Goal: Task Accomplishment & Management: Complete application form

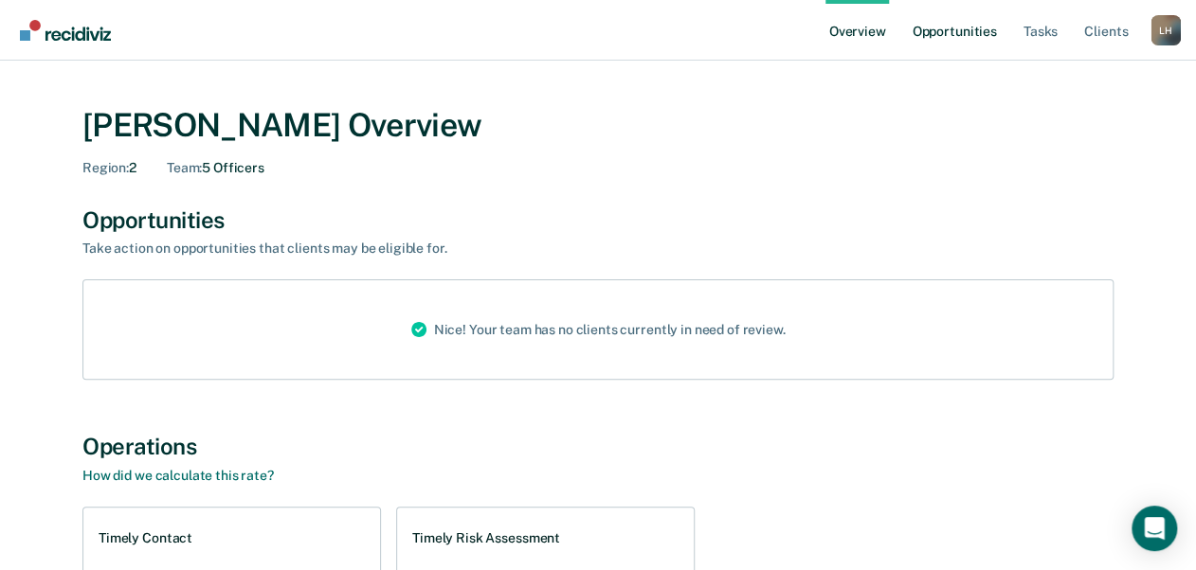
click at [940, 31] on link "Opportunities" at bounding box center [954, 30] width 92 height 61
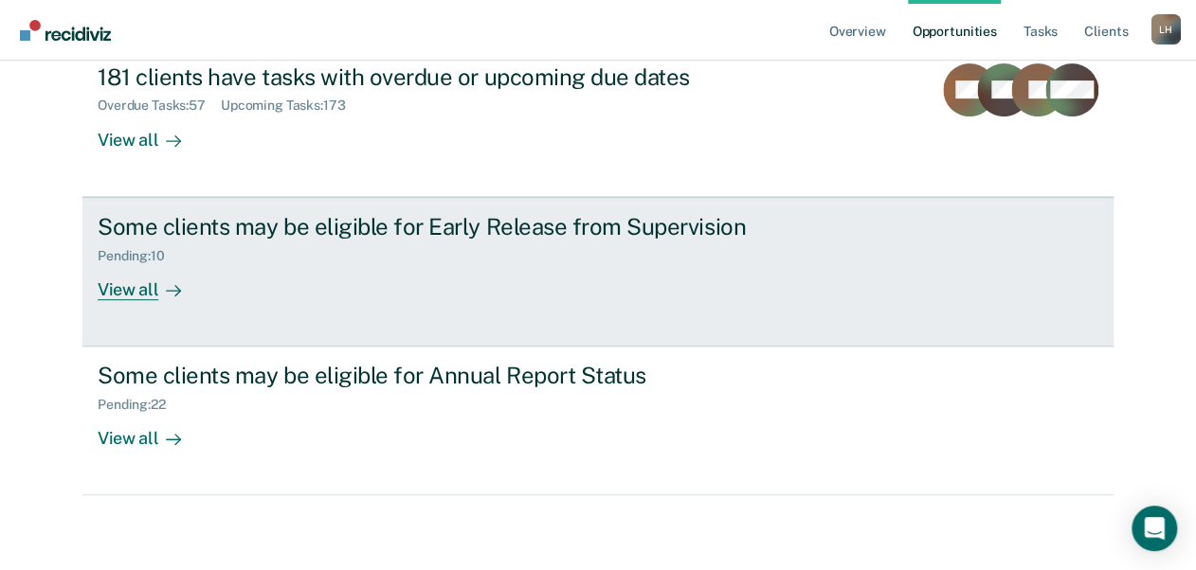
scroll to position [235, 0]
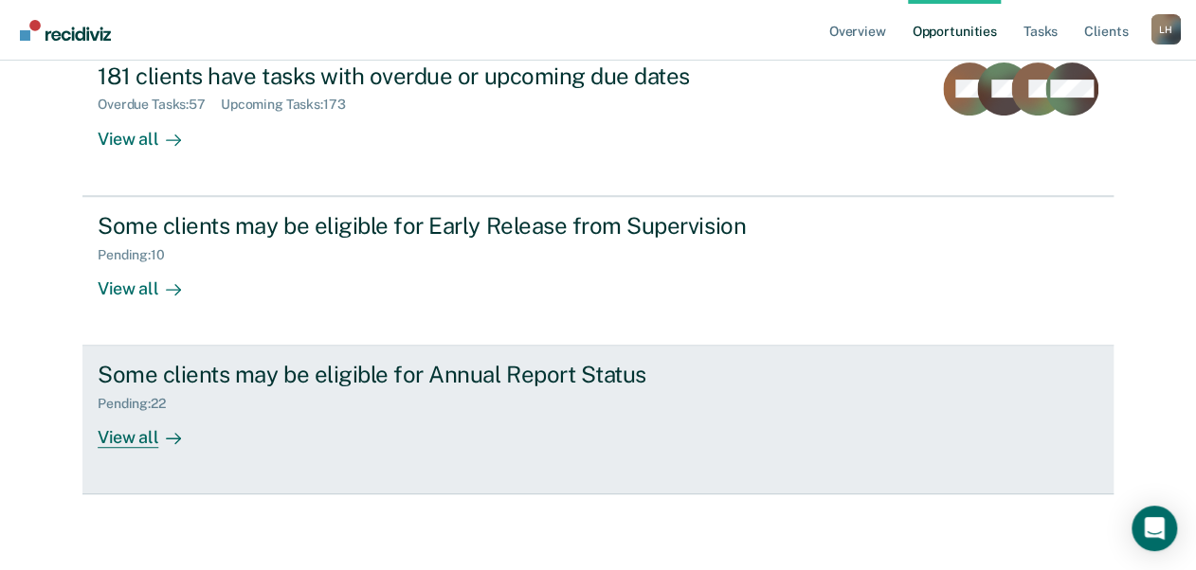
click at [119, 440] on div "View all" at bounding box center [151, 430] width 106 height 37
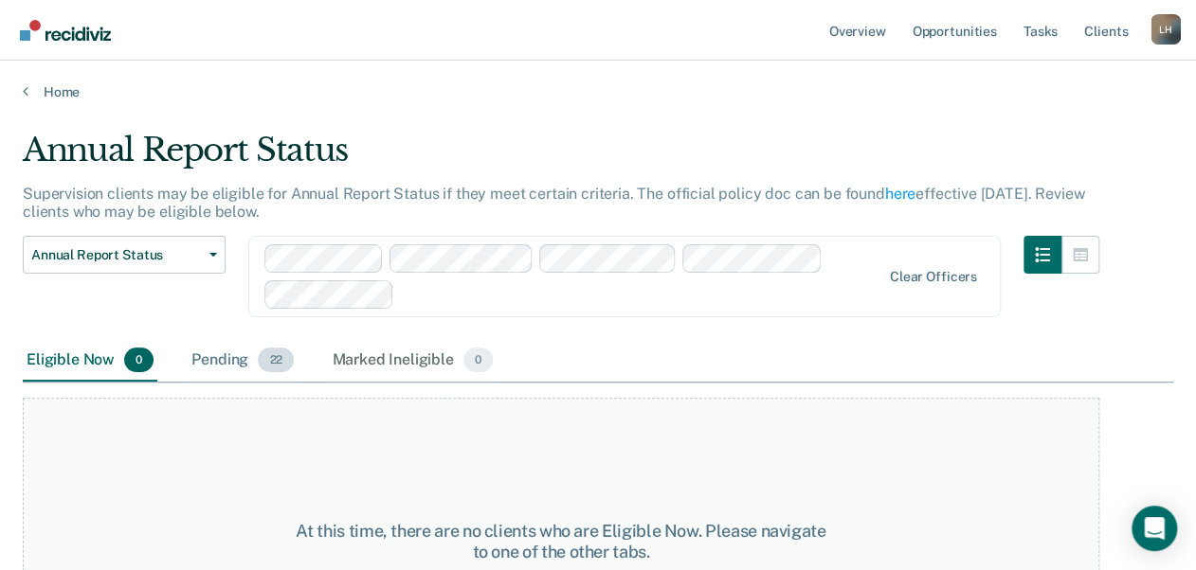
click at [224, 364] on div "Pending 22" at bounding box center [243, 361] width 110 height 42
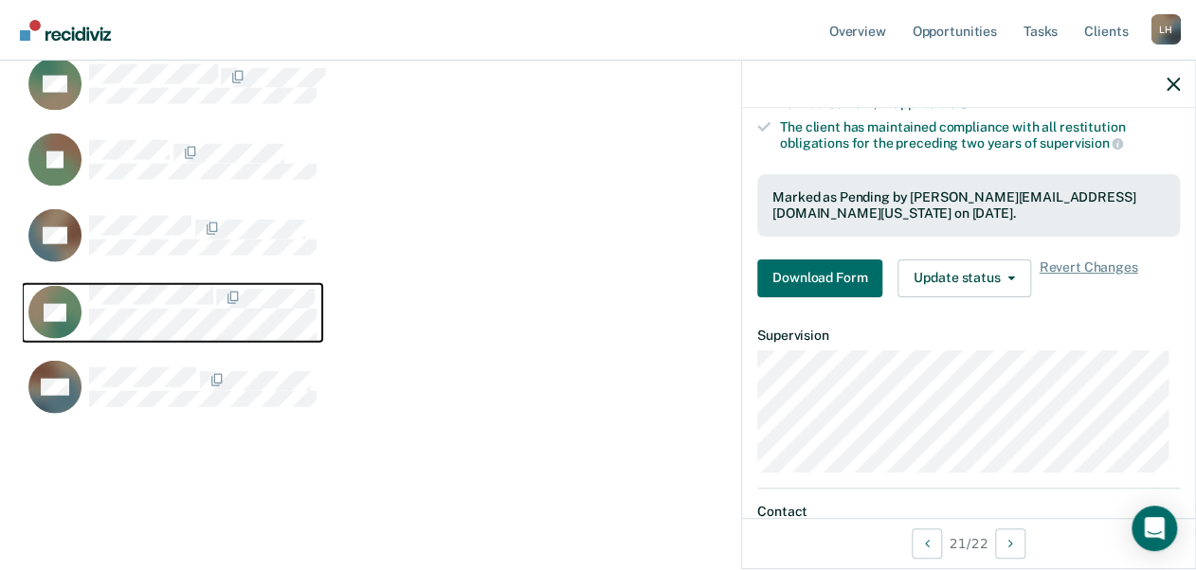
scroll to position [430, 0]
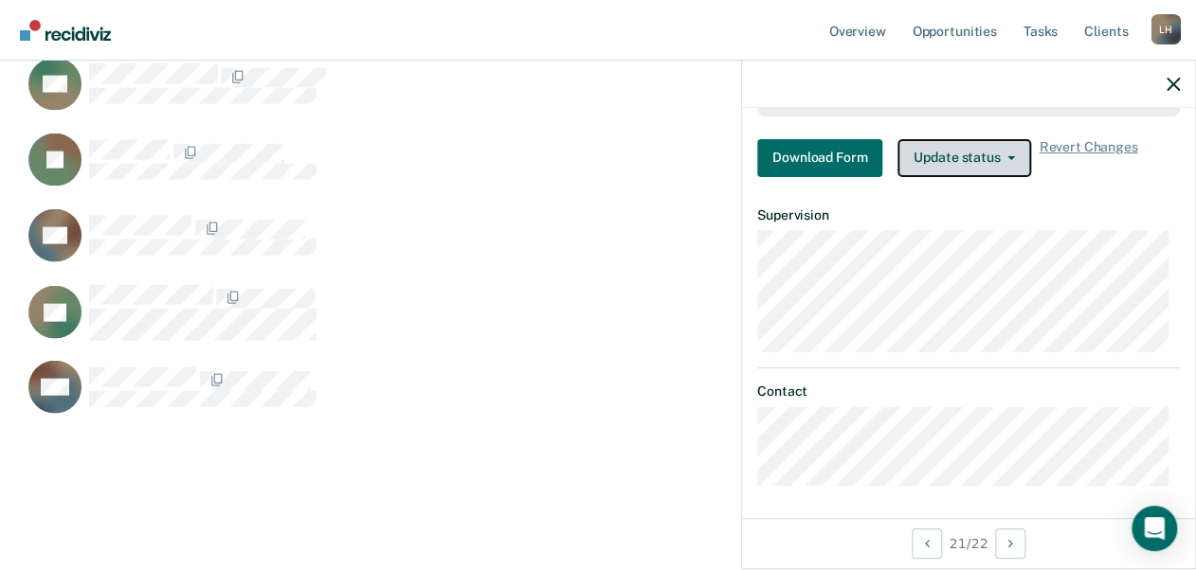
click at [984, 151] on button "Update status" at bounding box center [964, 158] width 134 height 38
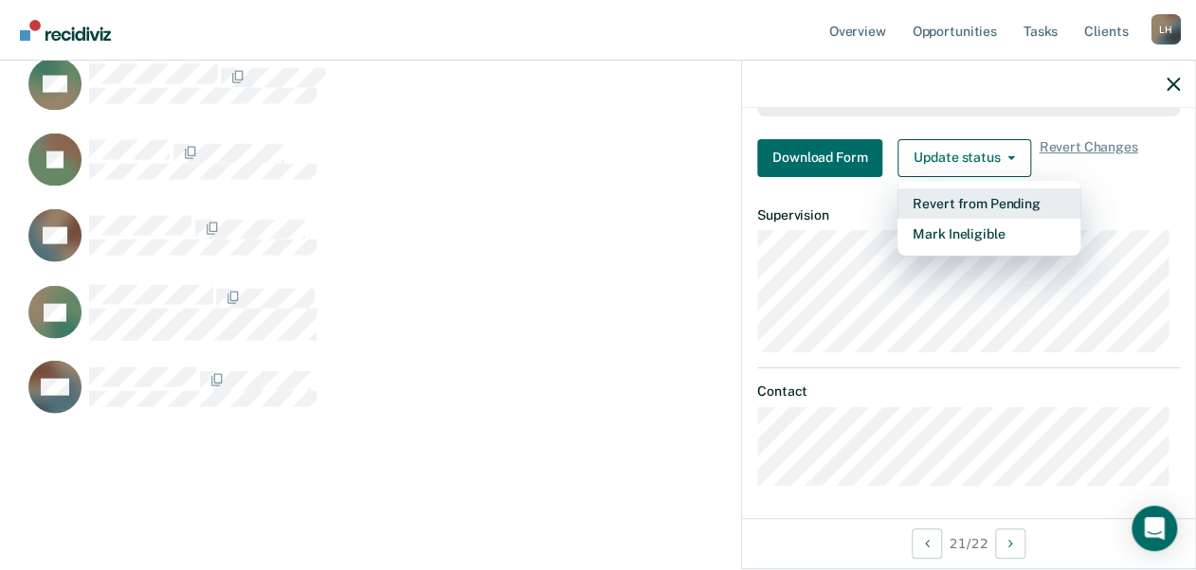
click at [978, 201] on button "Revert from Pending" at bounding box center [988, 204] width 183 height 30
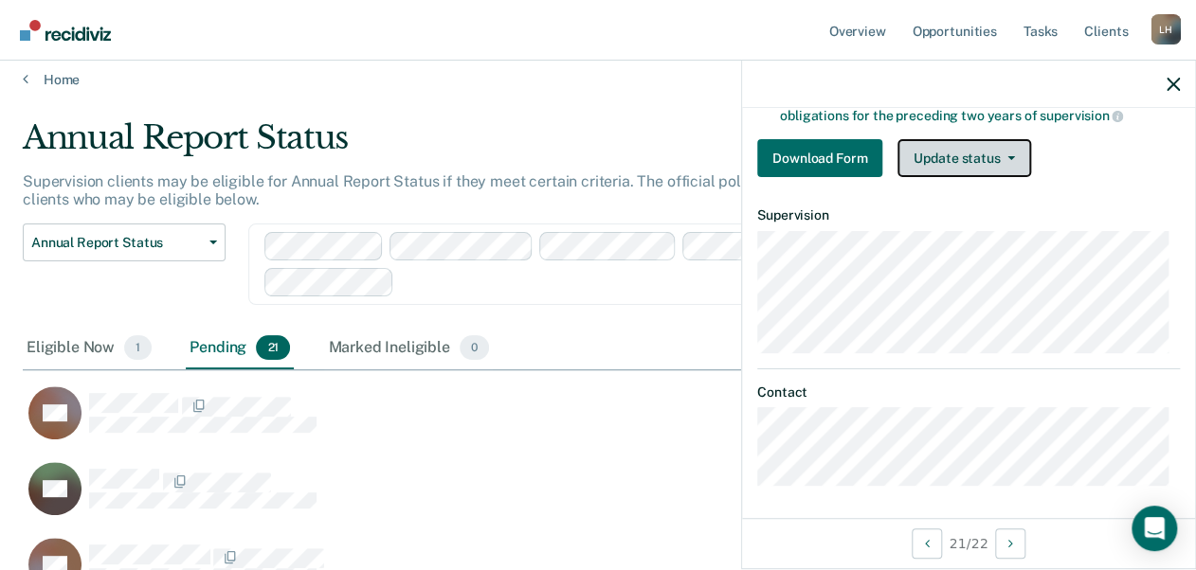
scroll to position [0, 0]
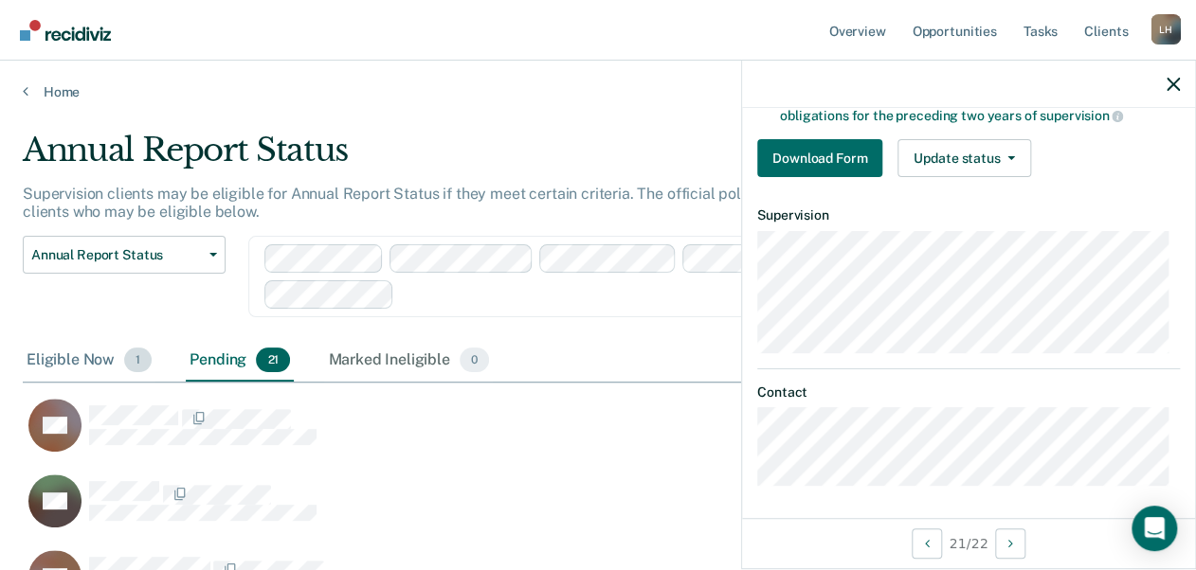
click at [79, 366] on div "Eligible Now 1" at bounding box center [89, 361] width 133 height 42
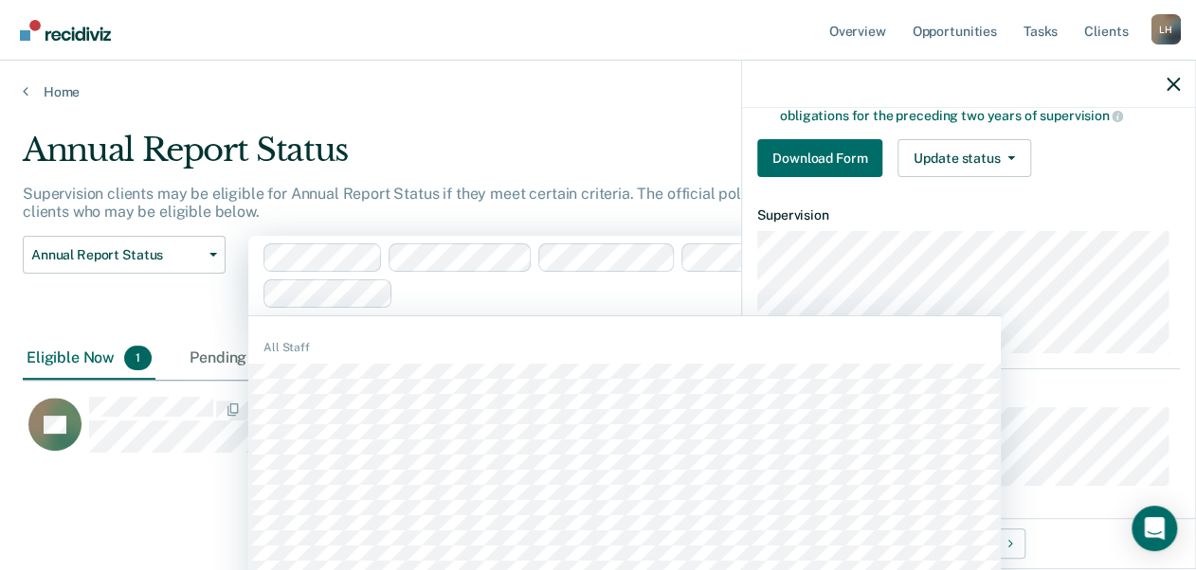
scroll to position [30, 0]
click at [716, 252] on html "Looks like you’re using Internet Explorer 11. For faster loading and a better e…" at bounding box center [598, 285] width 1196 height 570
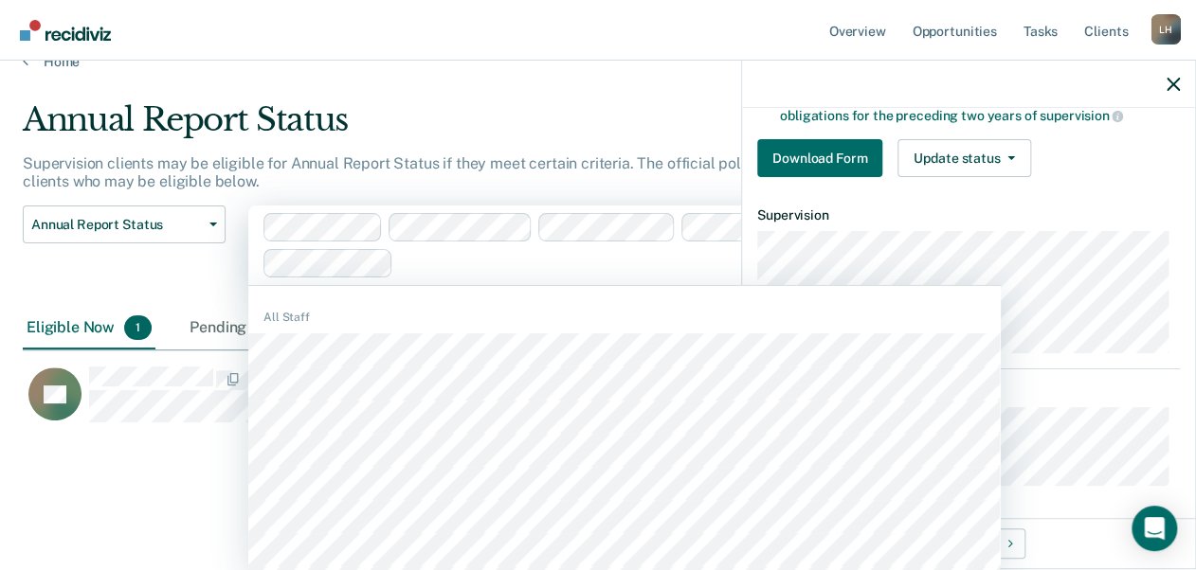
click at [129, 491] on div "Annual Report Status Supervision clients may be eligible for Annual Report Stat…" at bounding box center [598, 298] width 1150 height 396
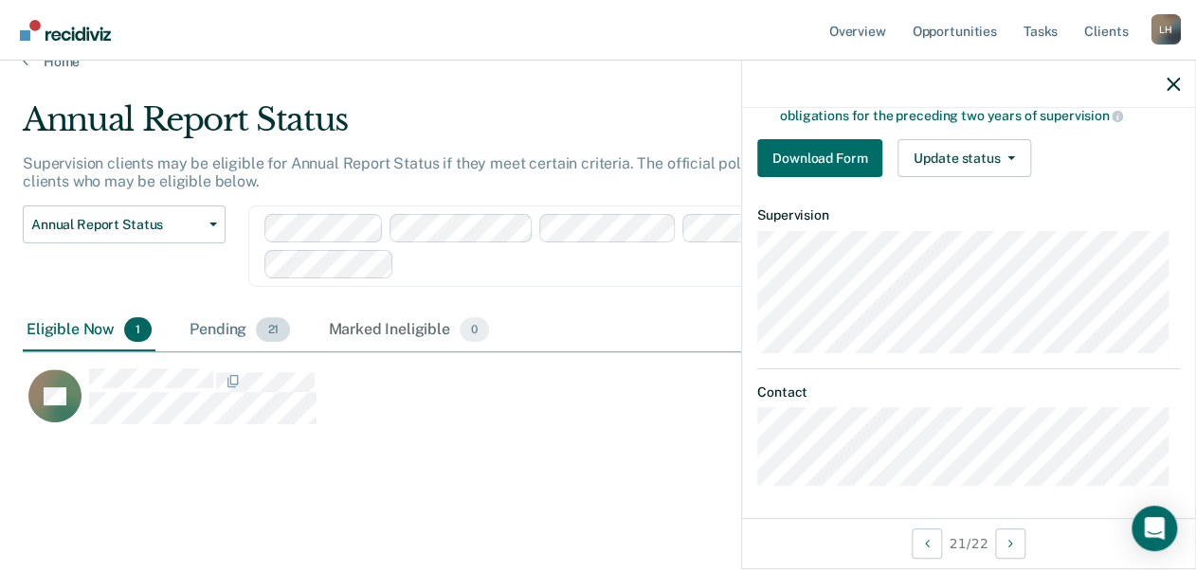
click at [207, 325] on div "Pending 21" at bounding box center [240, 331] width 108 height 42
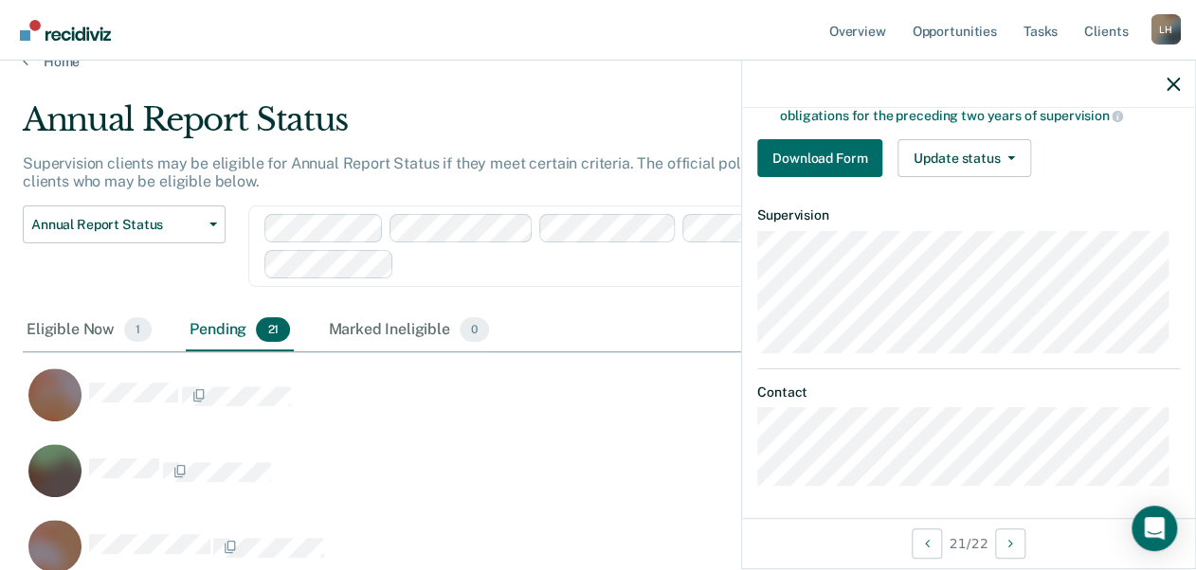
scroll to position [1839, 1138]
click at [91, 324] on div "Eligible Now 1" at bounding box center [89, 331] width 133 height 42
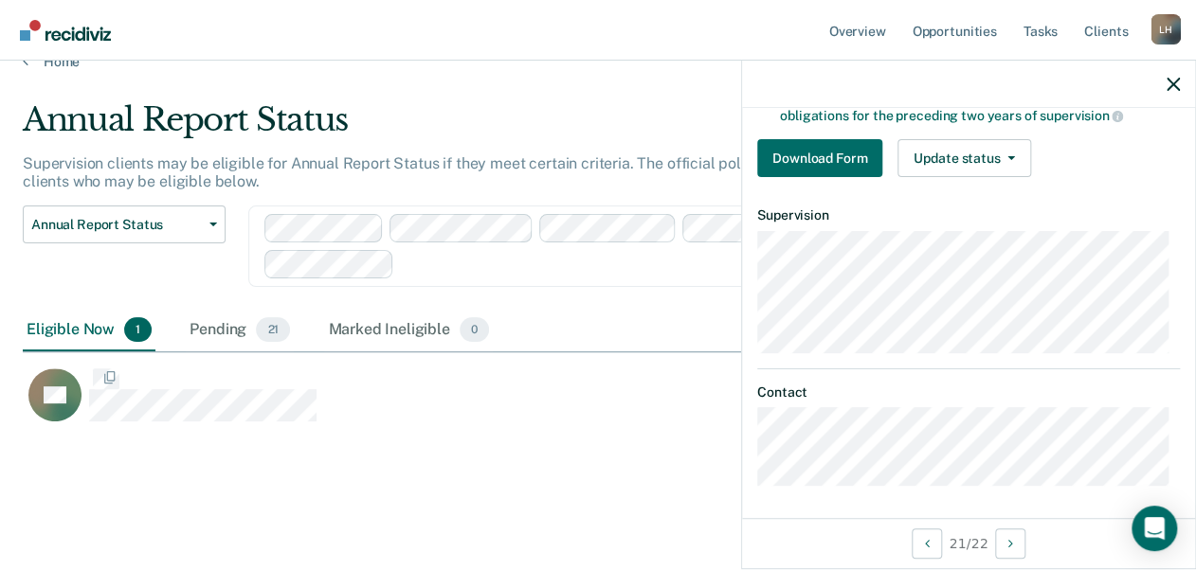
scroll to position [323, 1138]
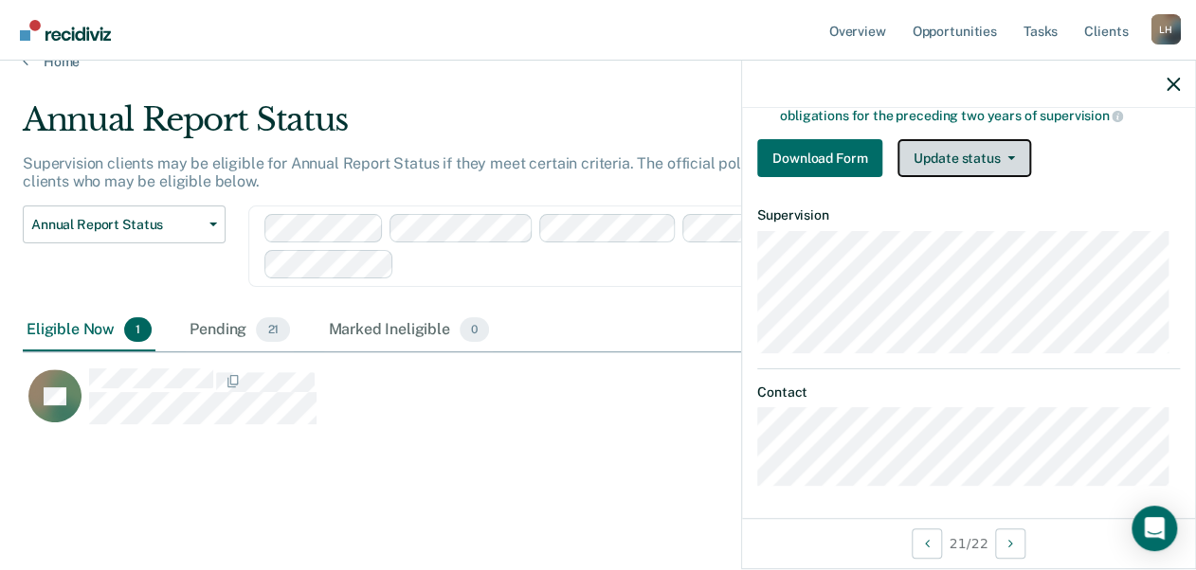
drag, startPoint x: 1014, startPoint y: 142, endPoint x: 1009, endPoint y: 151, distance: 9.8
click at [1009, 151] on button "Update status" at bounding box center [964, 158] width 134 height 38
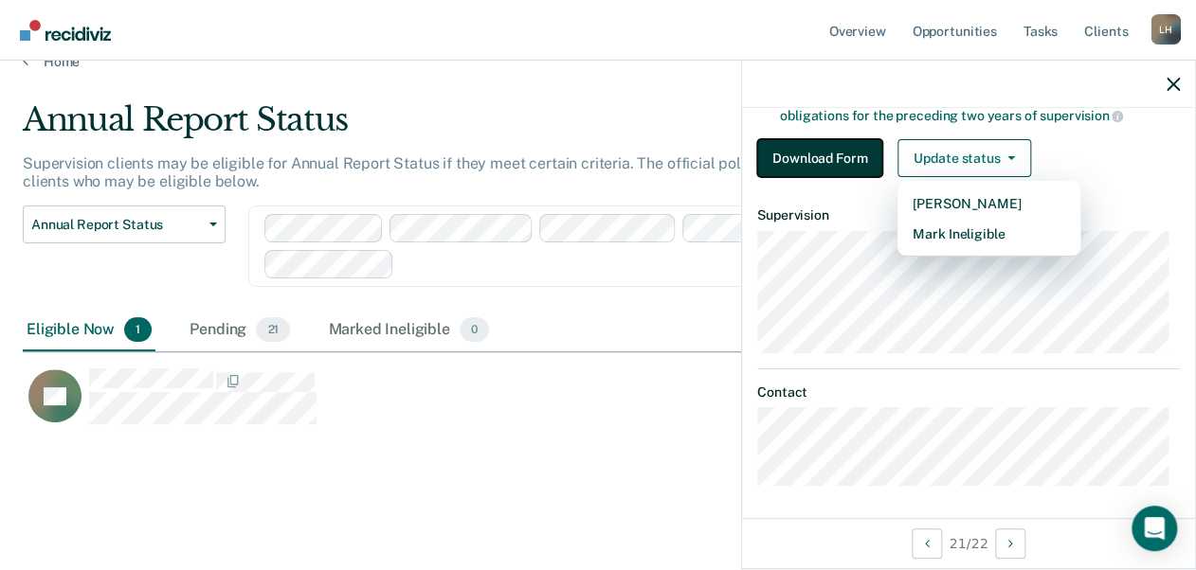
click at [820, 151] on button "Download Form" at bounding box center [819, 158] width 125 height 38
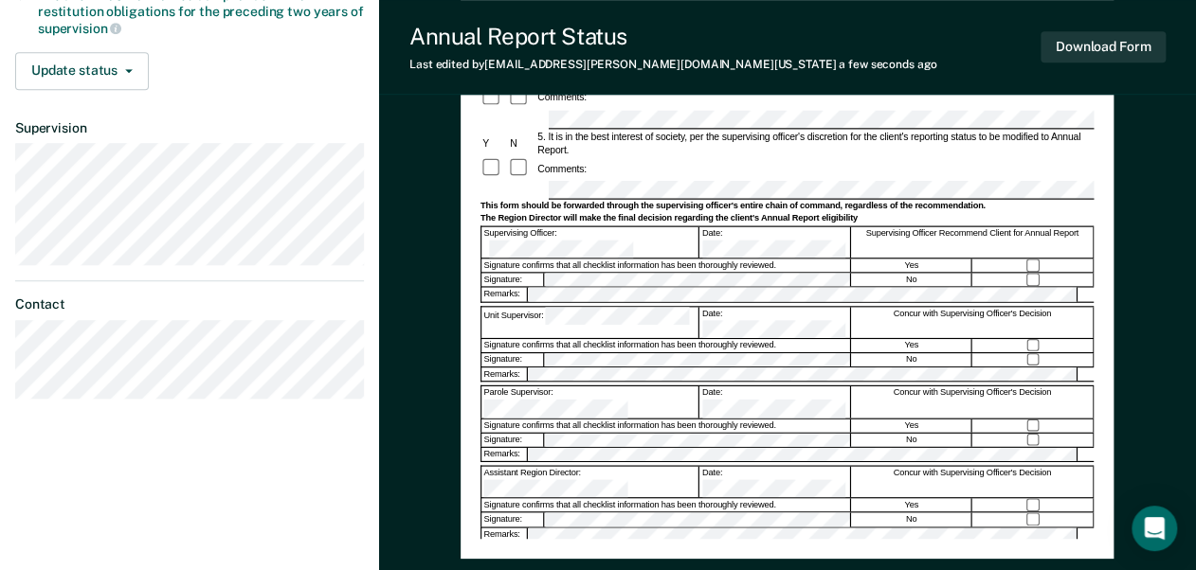
scroll to position [586, 0]
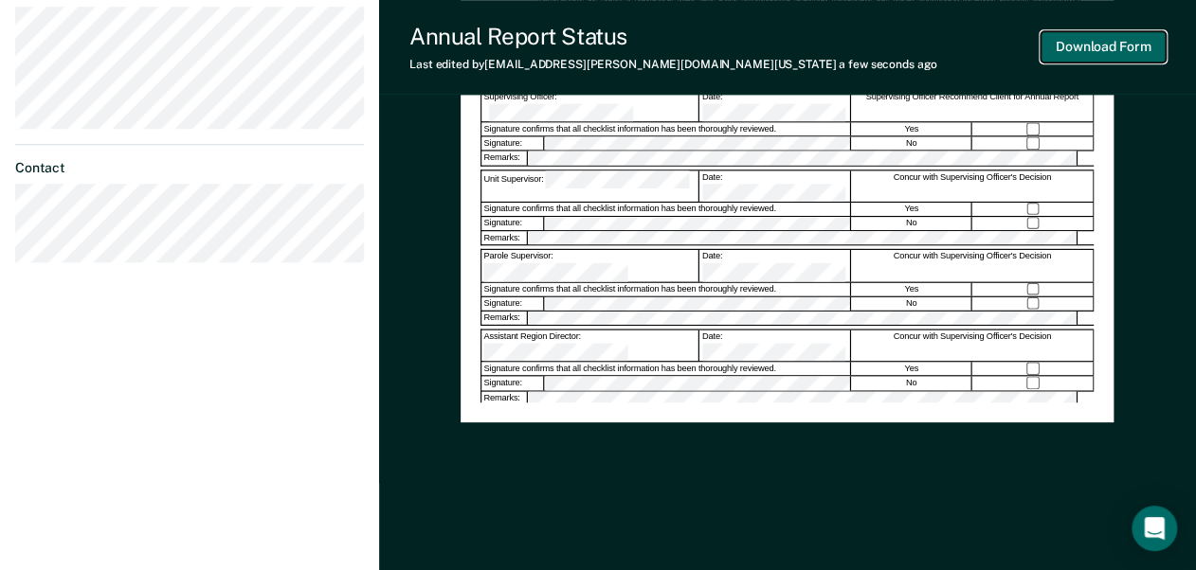
click at [1099, 42] on button "Download Form" at bounding box center [1102, 46] width 125 height 31
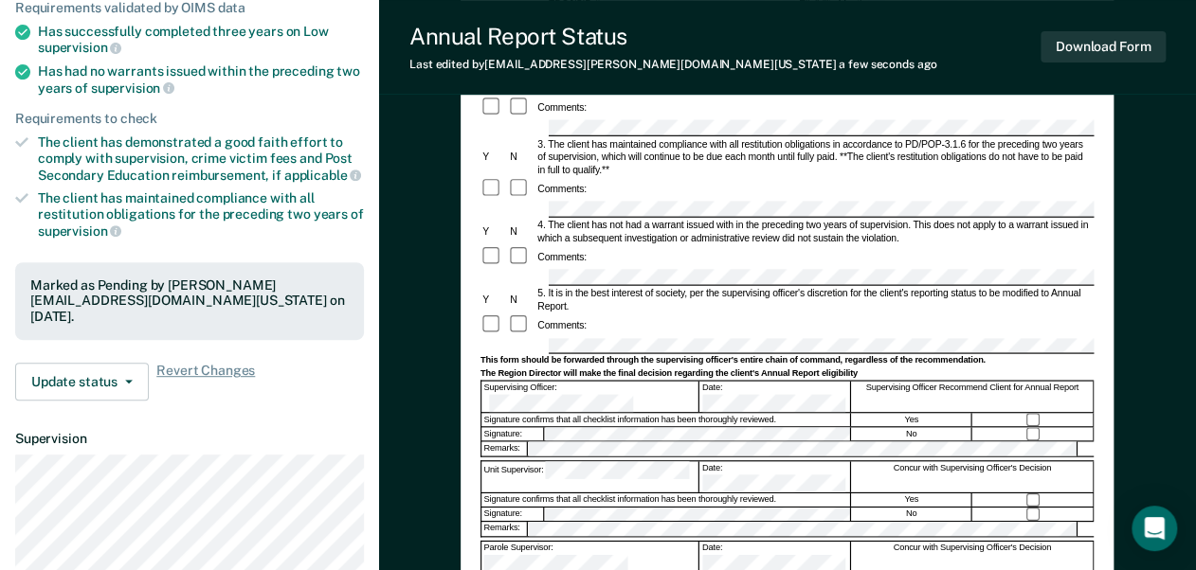
scroll to position [379, 0]
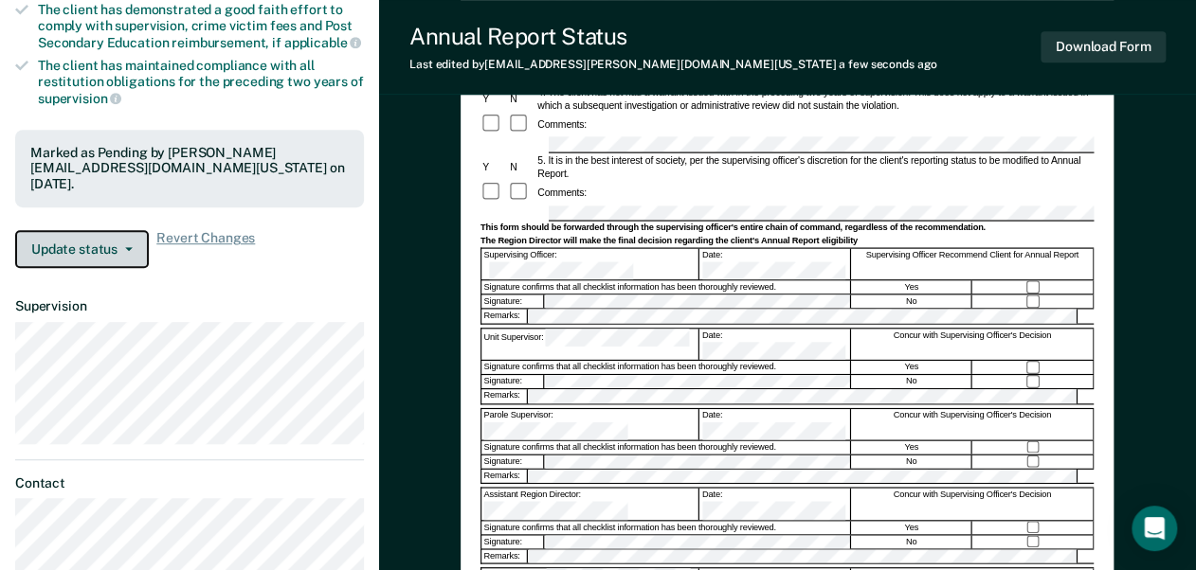
click at [117, 230] on button "Update status" at bounding box center [82, 249] width 134 height 38
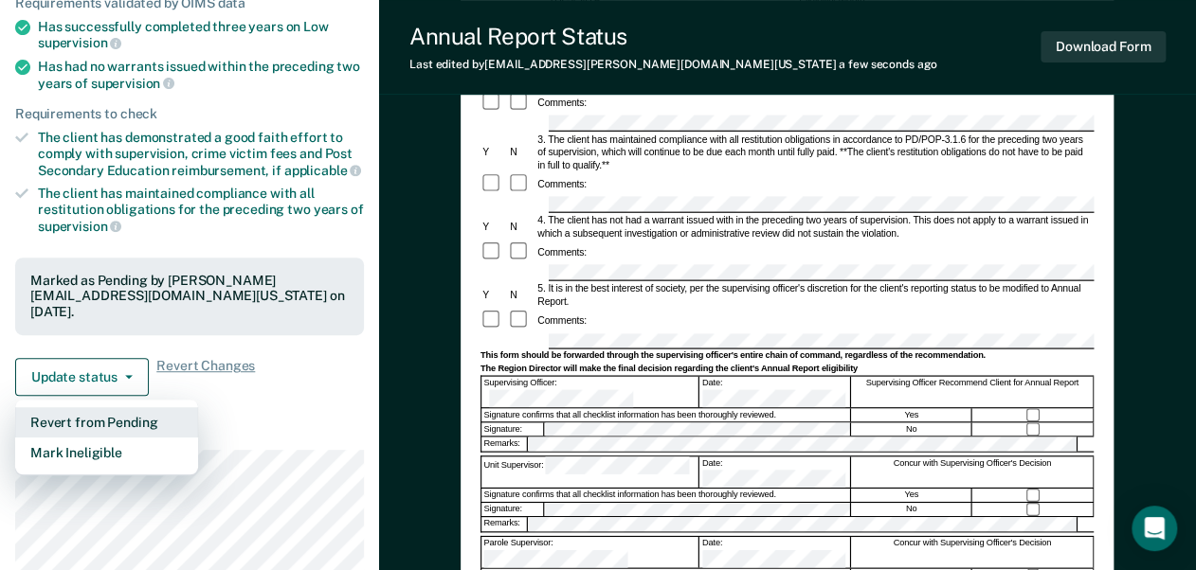
scroll to position [0, 0]
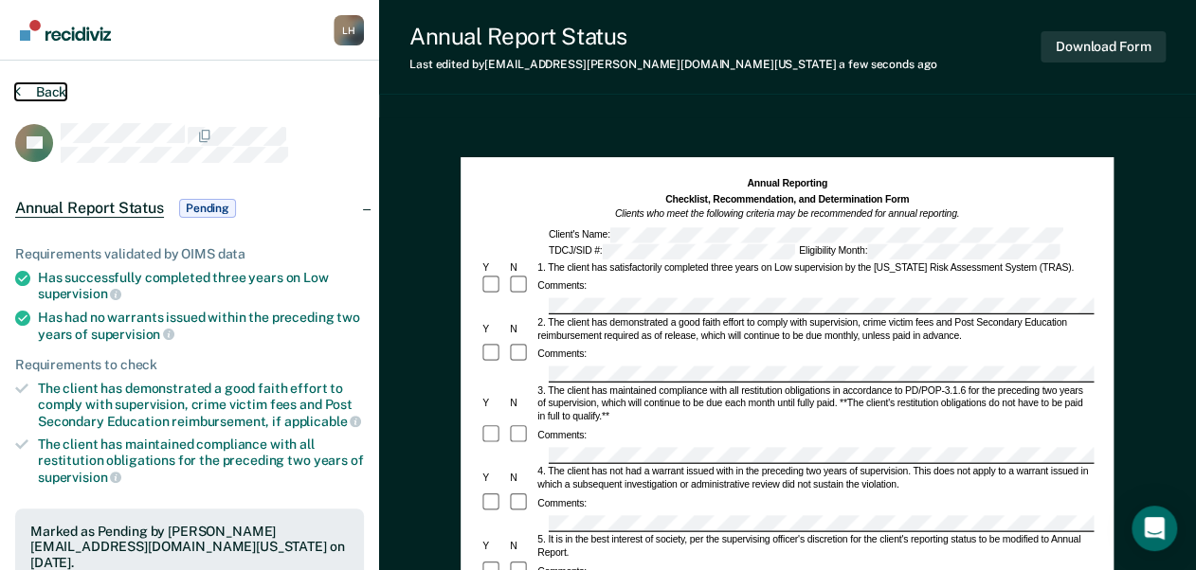
click at [51, 91] on button "Back" at bounding box center [40, 91] width 51 height 17
